Goal: Navigation & Orientation: Find specific page/section

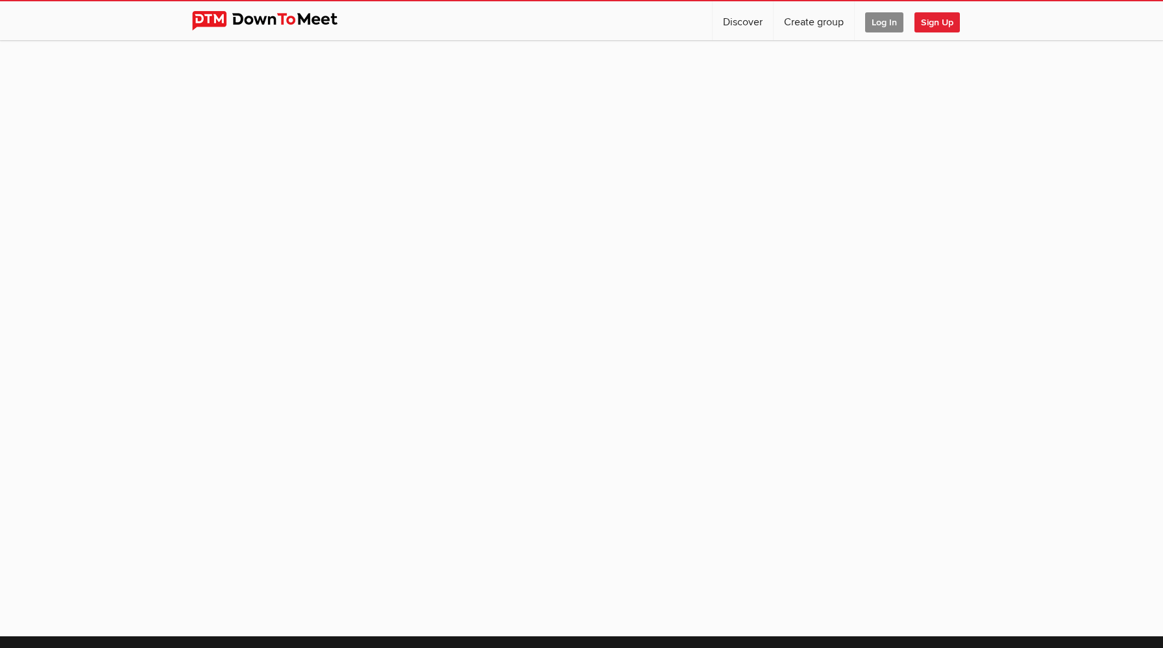
click at [878, 25] on span "Log In" at bounding box center [884, 22] width 38 height 20
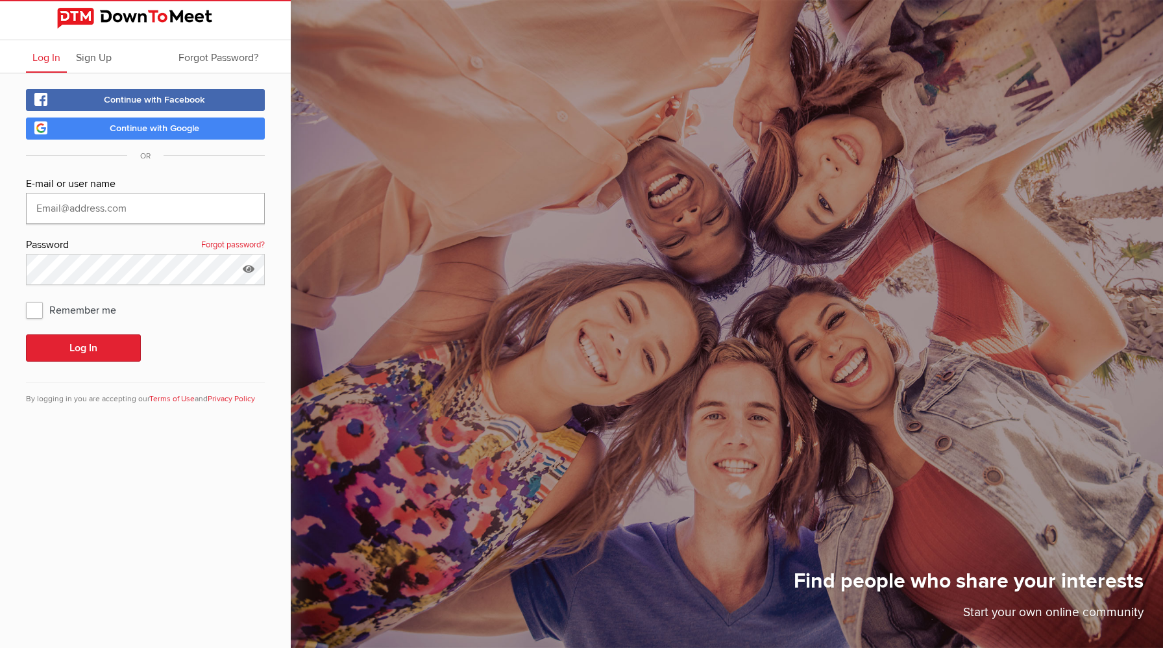
click at [60, 212] on input "text" at bounding box center [145, 208] width 239 height 31
type input "bryan3@stanford.edu"
click at [36, 311] on span "Remember me" at bounding box center [77, 309] width 103 height 23
click at [26, 298] on input "Remember me" at bounding box center [25, 297] width 1 height 1
checkbox input "true"
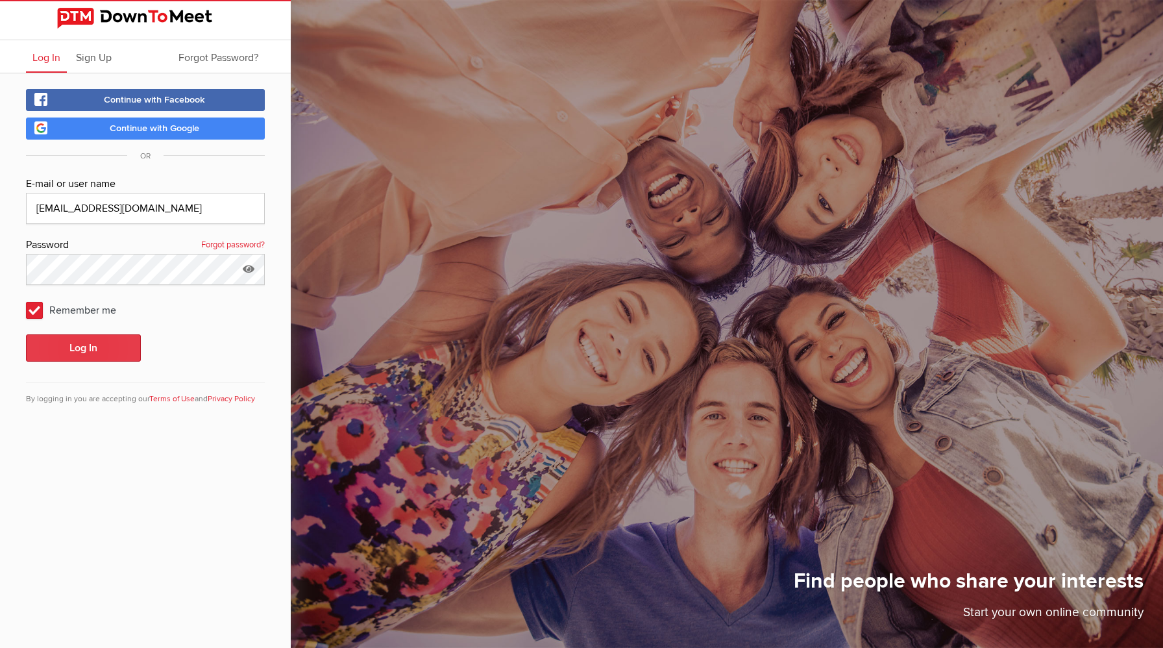
click at [67, 360] on button "Log In" at bounding box center [83, 347] width 115 height 27
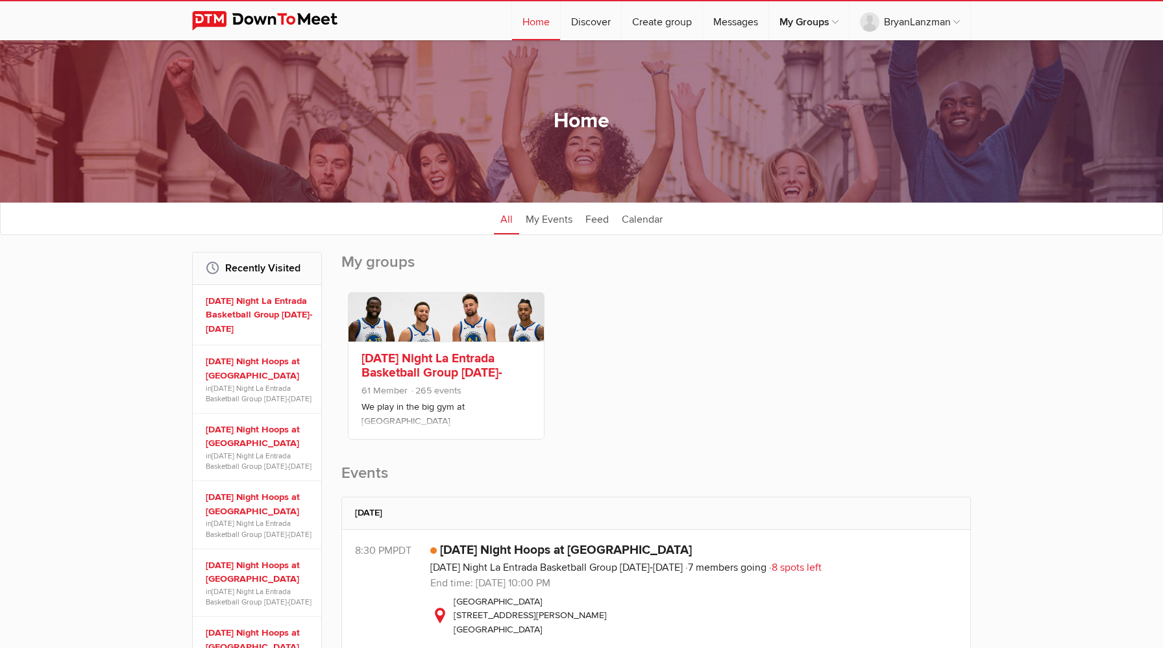
click at [470, 361] on link "Thursday Night La Entrada Basketball Group 2025-2026" at bounding box center [431, 372] width 141 height 44
